Goal: Information Seeking & Learning: Find specific fact

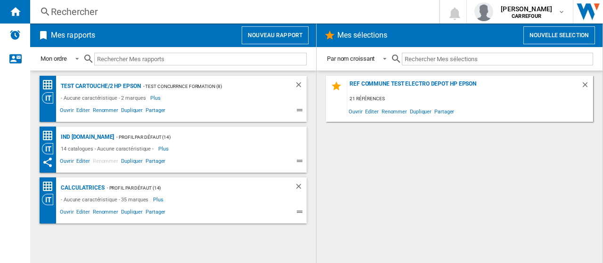
click at [123, 6] on div "Rechercher" at bounding box center [233, 11] width 364 height 13
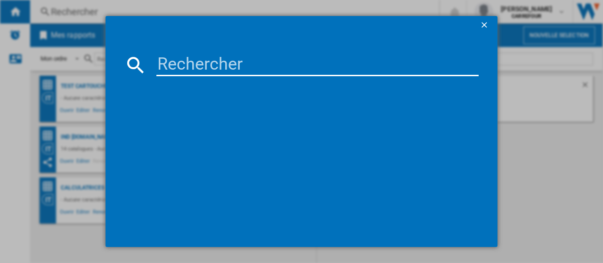
click at [193, 48] on md-dialog-content at bounding box center [302, 141] width 392 height 213
click at [197, 59] on input at bounding box center [317, 65] width 322 height 23
paste input "3045386381494"
type input "3045386381494"
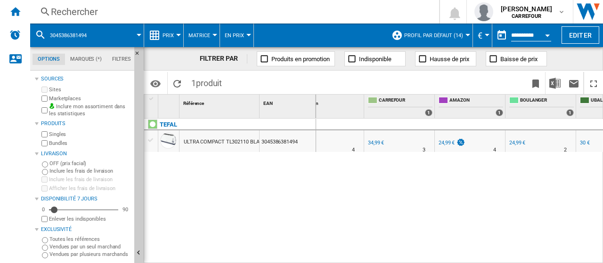
scroll to position [0, 68]
click at [109, 11] on div "Rechercher" at bounding box center [233, 11] width 364 height 13
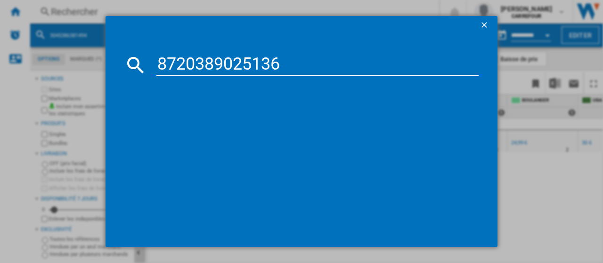
type input "8720389025136"
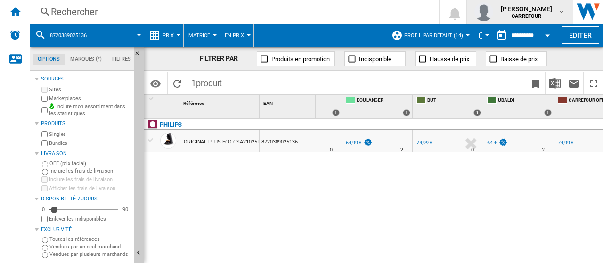
scroll to position [0, 246]
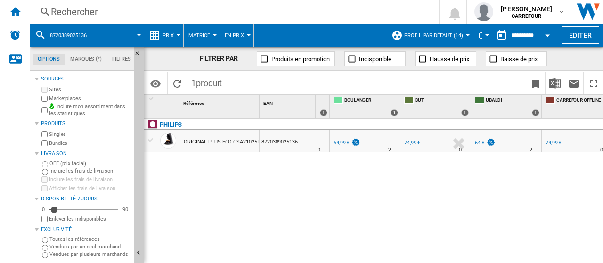
click at [148, 7] on div "Rechercher" at bounding box center [233, 11] width 364 height 13
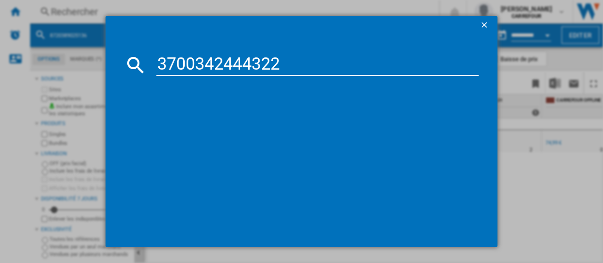
type input "3700342444322"
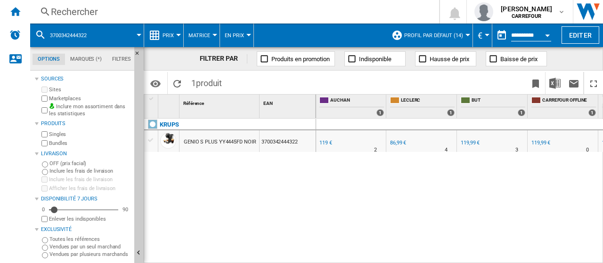
click at [395, 145] on div "86,99 €" at bounding box center [398, 143] width 16 height 6
click at [149, 9] on div "Rechercher" at bounding box center [233, 11] width 364 height 13
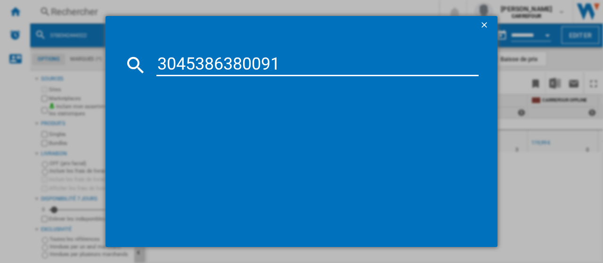
type input "3045386380091"
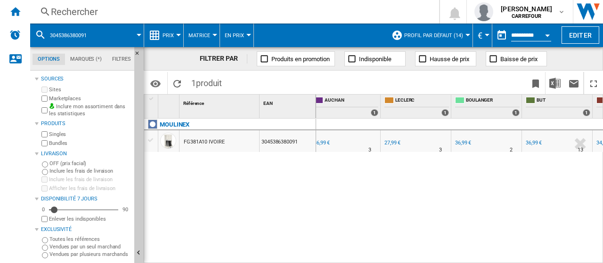
scroll to position [0, 220]
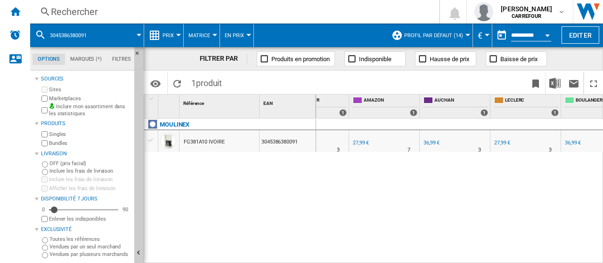
click at [503, 145] on div "27,99 €" at bounding box center [502, 143] width 16 height 6
click at [132, 7] on div "Rechercher" at bounding box center [233, 11] width 364 height 13
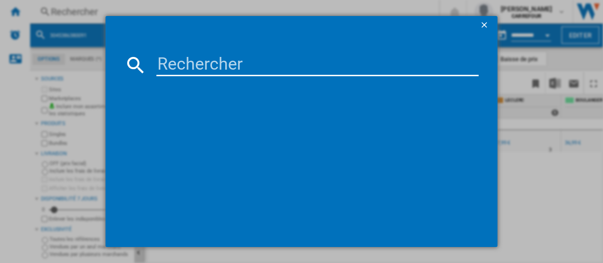
type input "8004399334823"
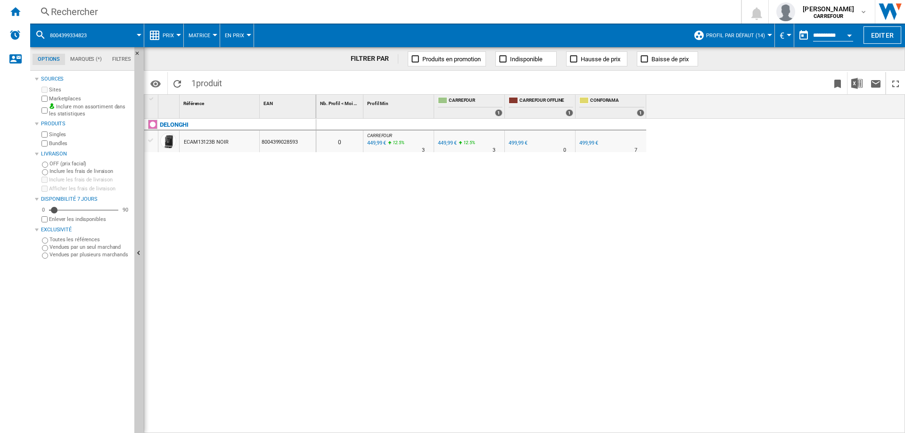
click at [589, 143] on div "499,99 €" at bounding box center [588, 143] width 19 height 6
click at [119, 6] on div "Rechercher" at bounding box center [383, 11] width 665 height 13
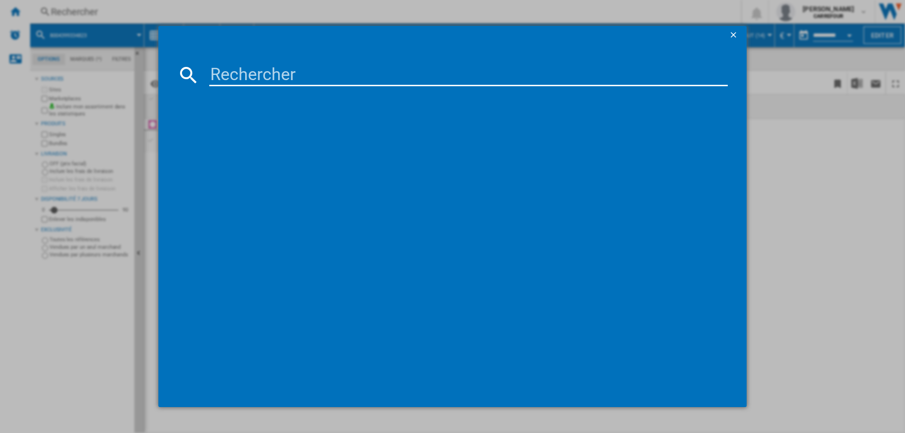
type input "8004399334823"
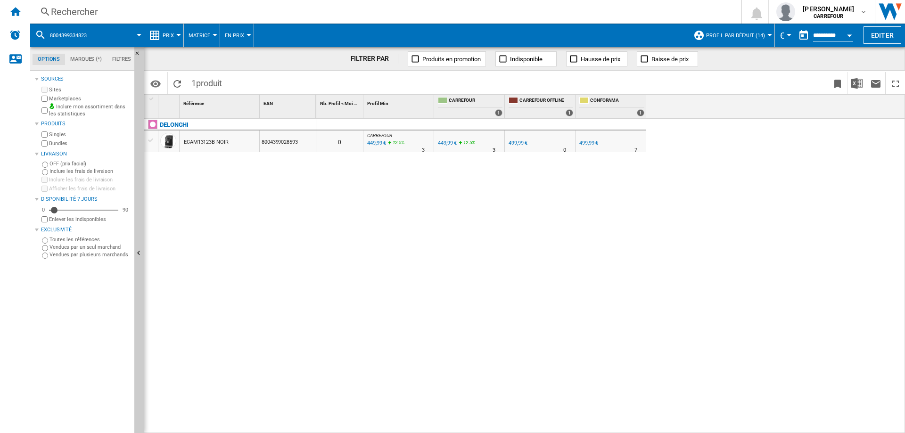
click at [76, 10] on div "Rechercher" at bounding box center [383, 11] width 665 height 13
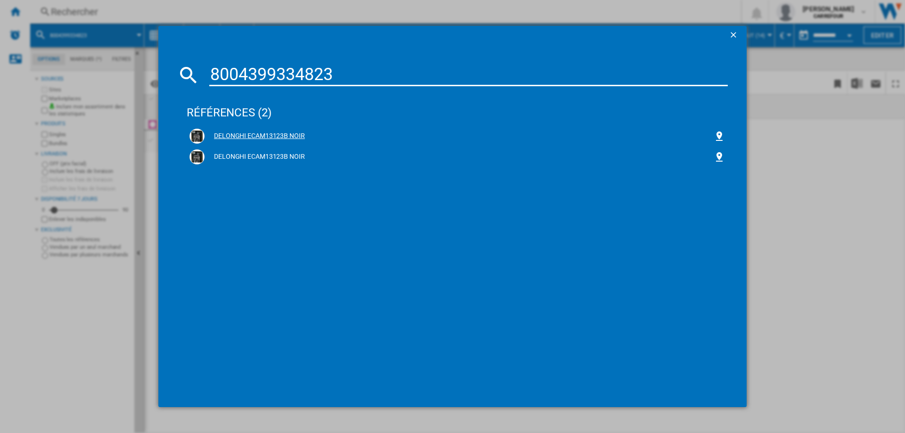
type input "8004399334823"
click at [286, 137] on div "DELONGHI ECAM13123B NOIR" at bounding box center [459, 135] width 509 height 9
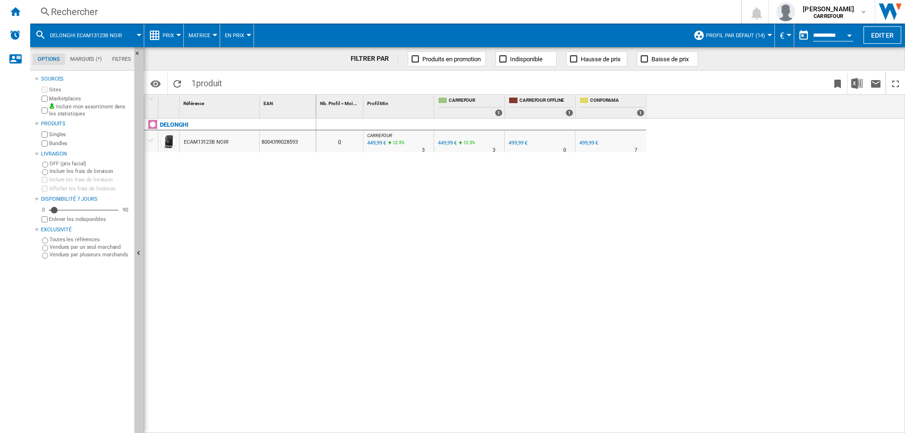
click at [129, 3] on div "{{::getI18NText('[DOMAIN_NAME]').replace('[TEXT]', '')}} Rechercher 0 [PERSON_N…" at bounding box center [467, 12] width 875 height 24
click at [142, 8] on div "Rechercher" at bounding box center [383, 11] width 665 height 13
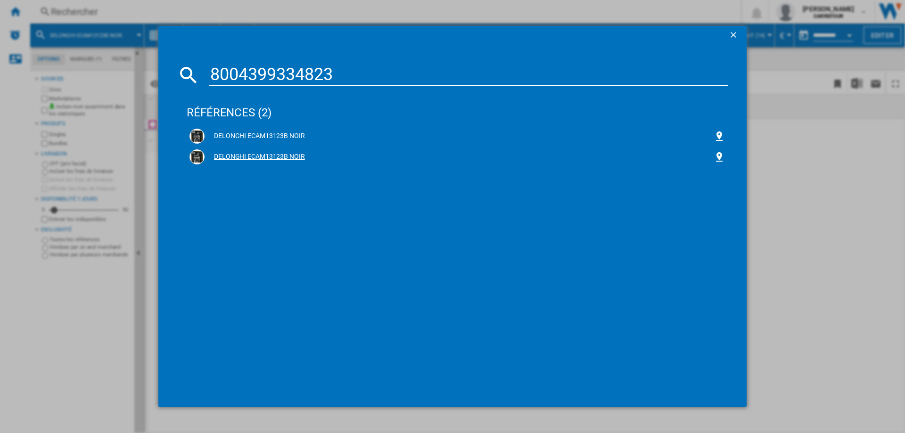
type input "8004399334823"
click at [257, 155] on div "DELONGHI ECAM13123B NOIR" at bounding box center [459, 156] width 509 height 9
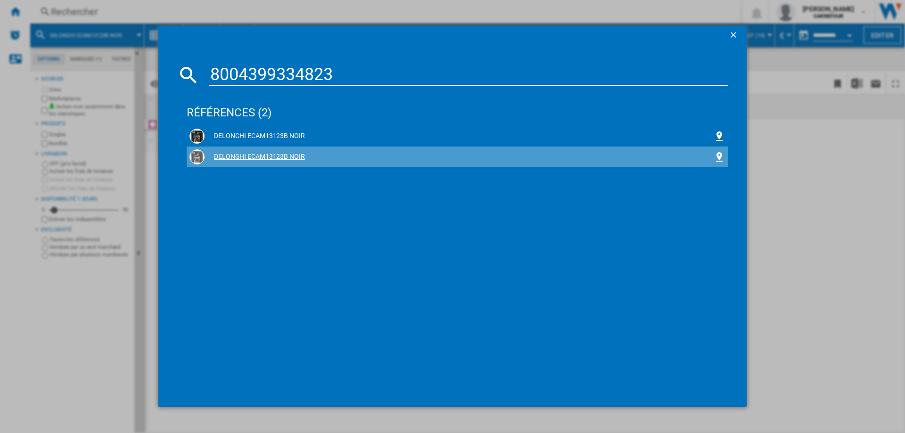
click at [259, 158] on div "DELONGHI ECAM13123B NOIR" at bounding box center [459, 156] width 509 height 9
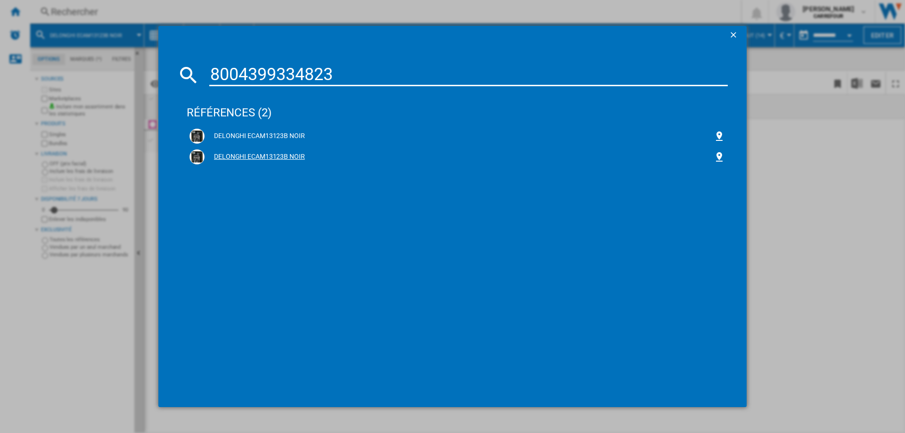
click at [259, 158] on div "DELONGHI ECAM13123B NOIR" at bounding box center [459, 156] width 509 height 9
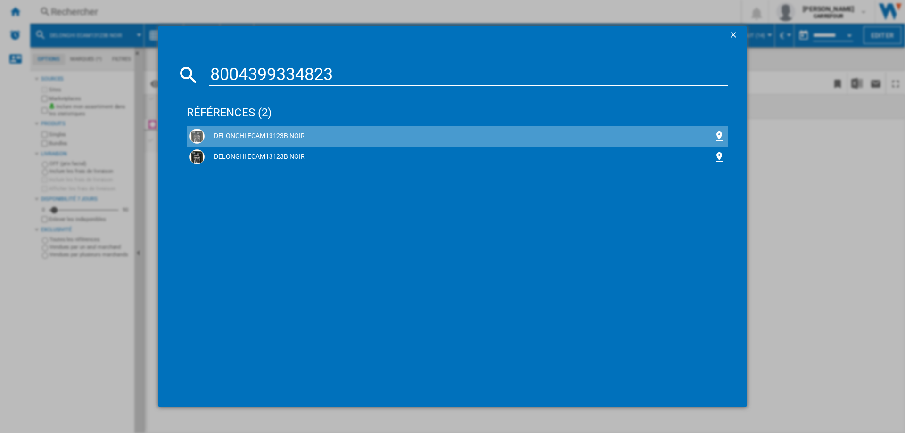
click at [273, 136] on div "DELONGHI ECAM13123B NOIR" at bounding box center [459, 135] width 509 height 9
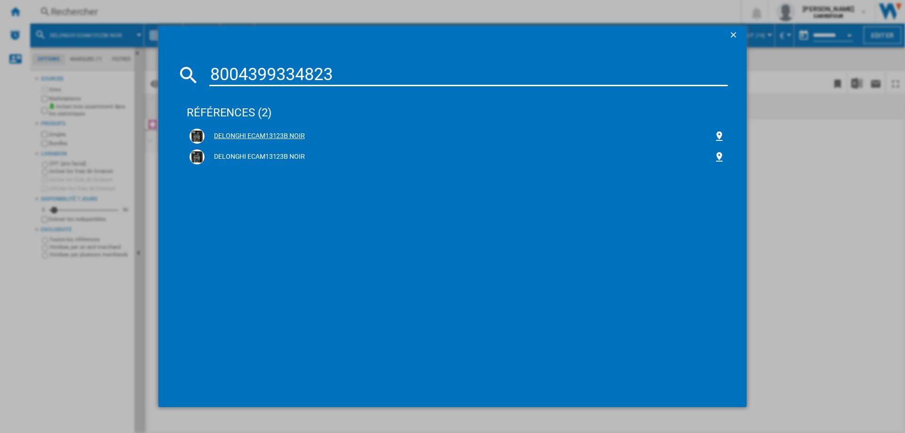
click at [272, 135] on div "DELONGHI ECAM13123B NOIR" at bounding box center [459, 135] width 509 height 9
click at [270, 155] on div "DELONGHI ECAM13123B NOIR" at bounding box center [459, 156] width 509 height 9
click at [603, 33] on ng-md-icon "getI18NText('BUTTONS.CLOSE_DIALOG')" at bounding box center [733, 35] width 11 height 11
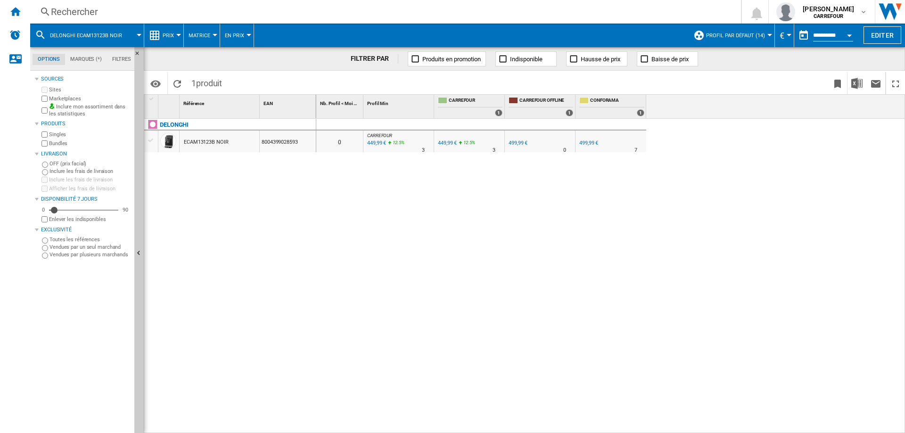
click at [125, 6] on div "Rechercher" at bounding box center [383, 11] width 665 height 13
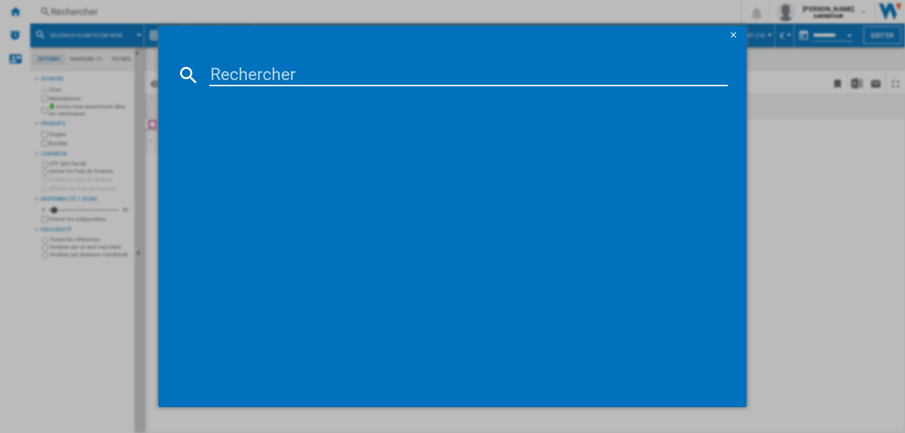
paste input "3168430277731"
type input "3168430277731"
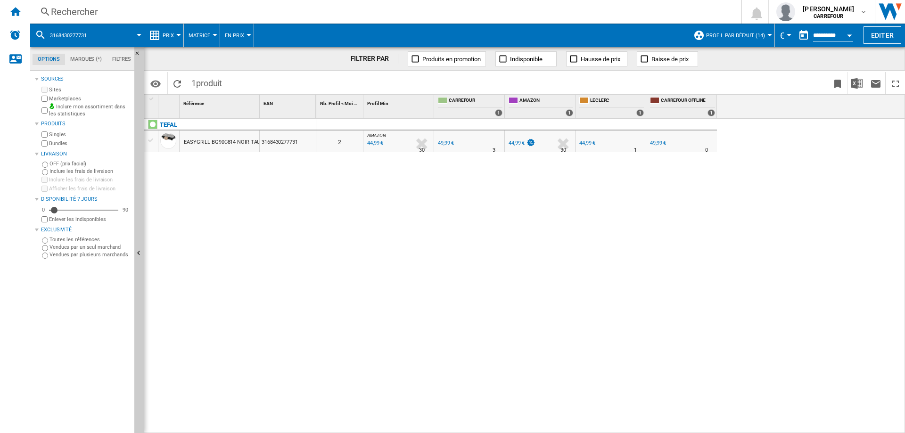
click at [524, 141] on div "44,99 €" at bounding box center [516, 143] width 16 height 6
click at [590, 145] on div "44,99 €" at bounding box center [587, 143] width 16 height 6
